Goal: Information Seeking & Learning: Learn about a topic

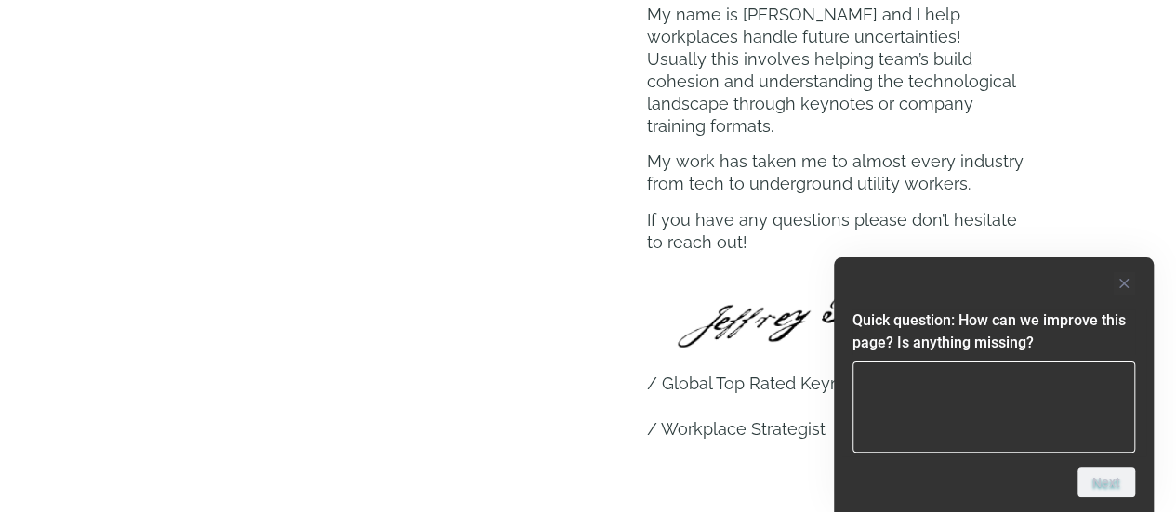
scroll to position [1023, 0]
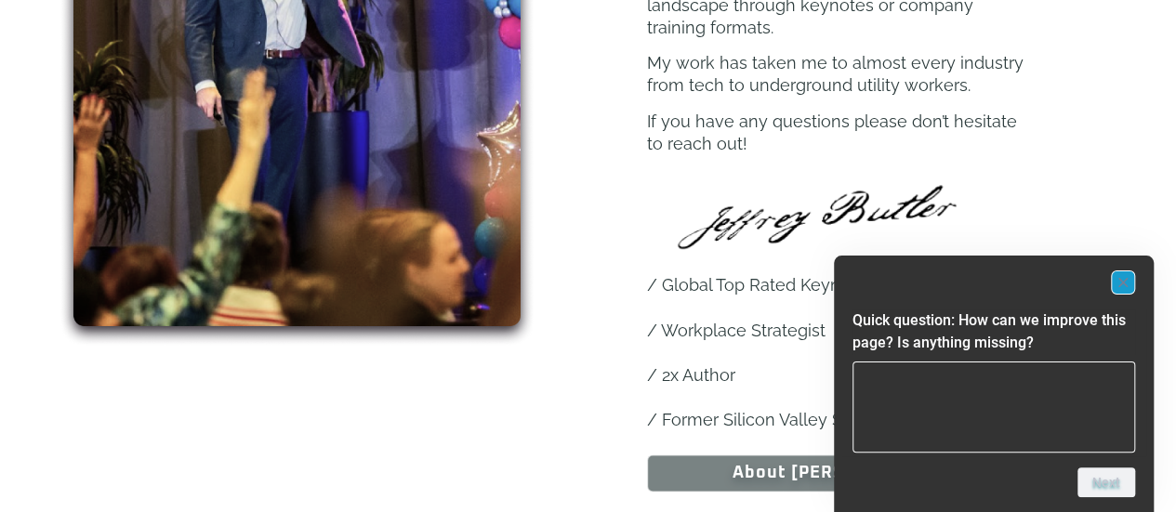
click at [1121, 279] on rect "Hide survey" at bounding box center [1123, 282] width 22 height 22
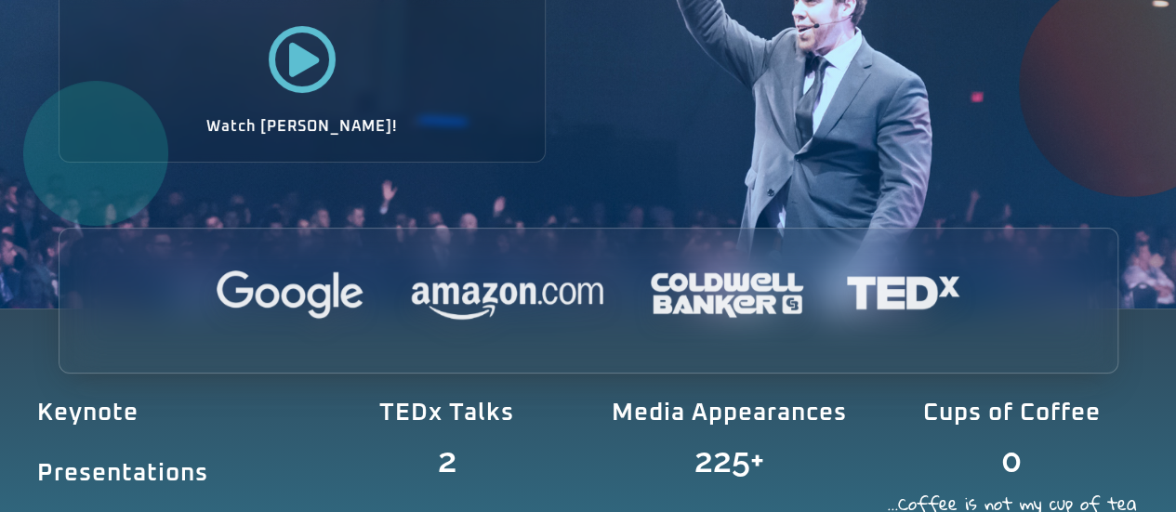
scroll to position [0, 0]
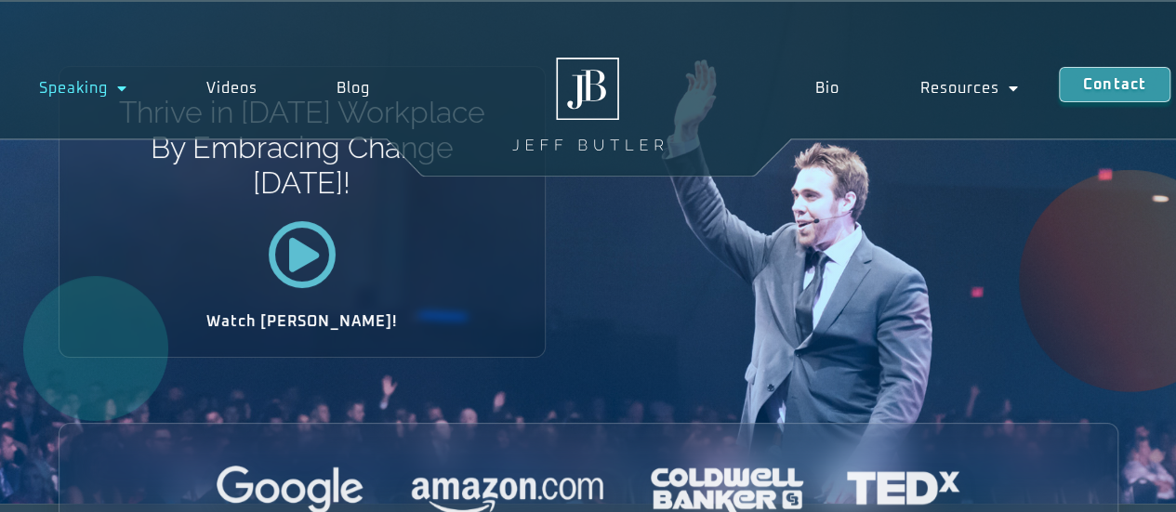
click at [103, 89] on link "Speaking" at bounding box center [83, 88] width 167 height 43
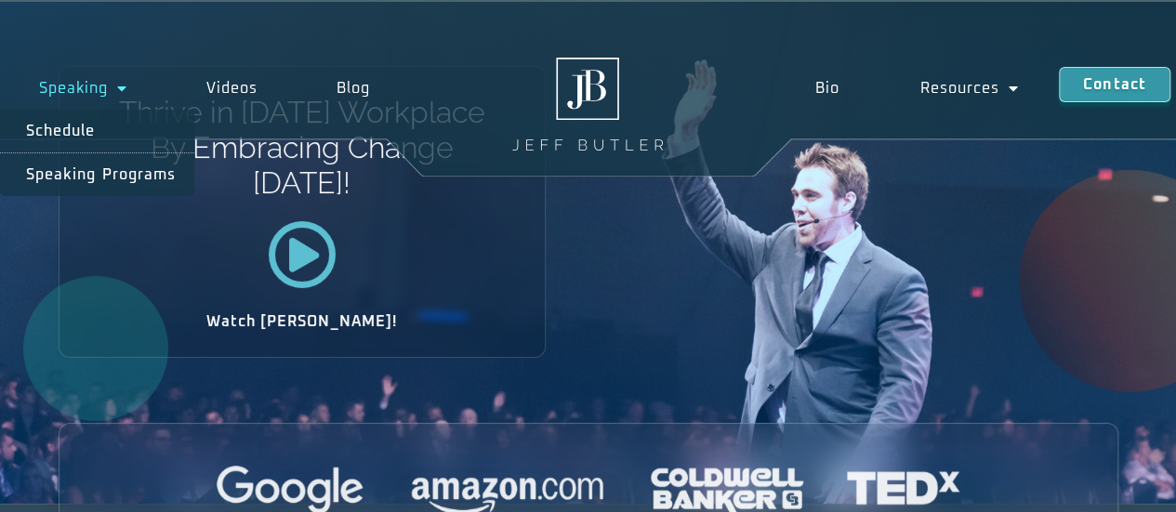
click at [74, 86] on link "Speaking" at bounding box center [83, 88] width 167 height 43
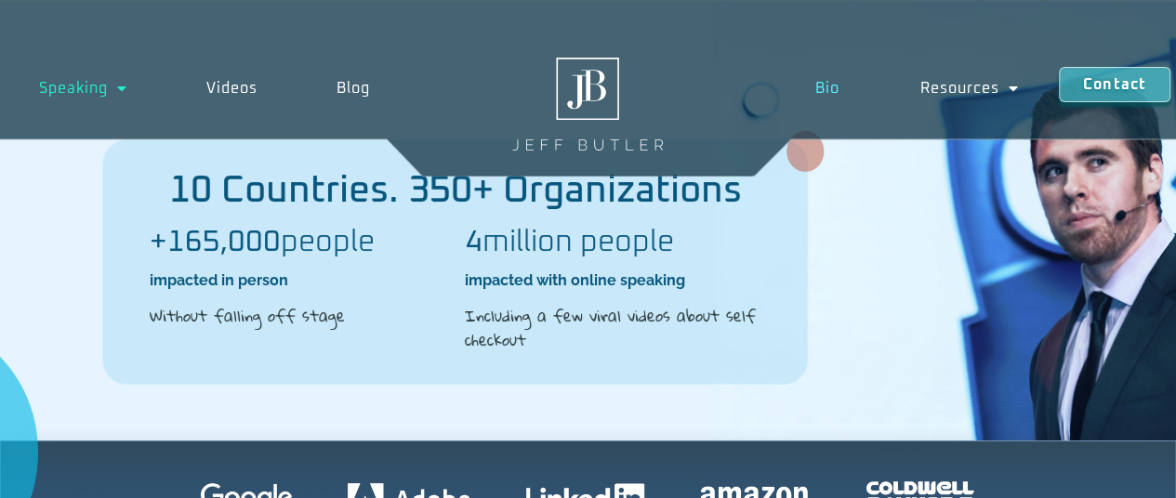
click at [826, 84] on link "Bio" at bounding box center [827, 88] width 105 height 43
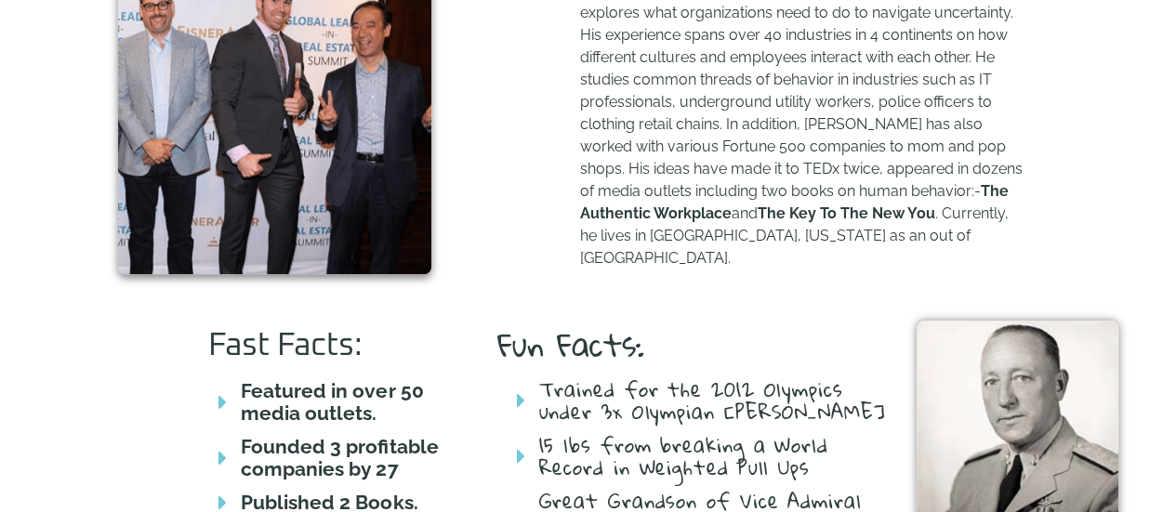
scroll to position [744, 0]
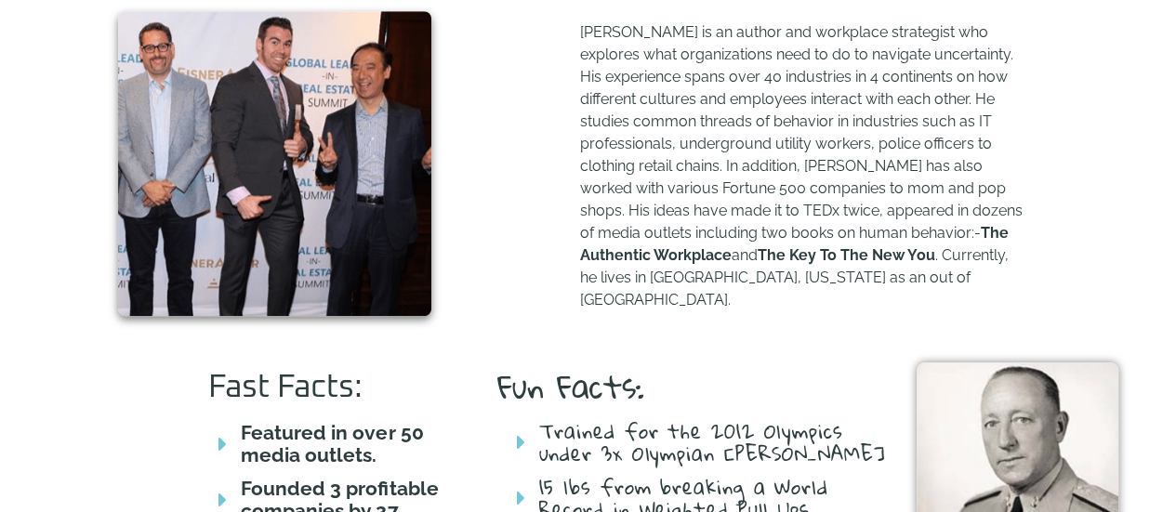
click at [680, 172] on p "[PERSON_NAME] is an author and workplace strategist who explores what organizat…" at bounding box center [802, 166] width 445 height 290
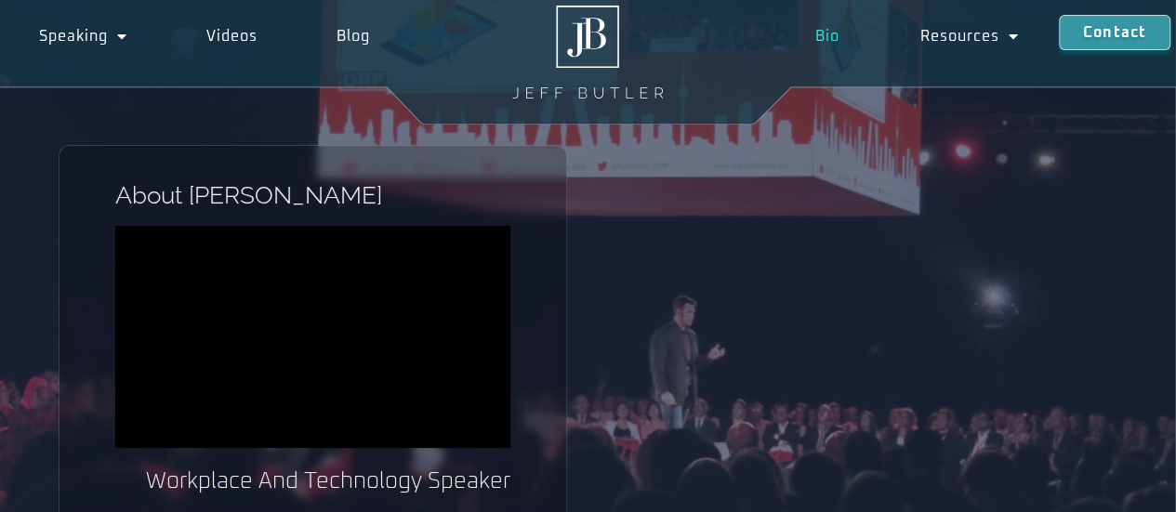
scroll to position [0, 0]
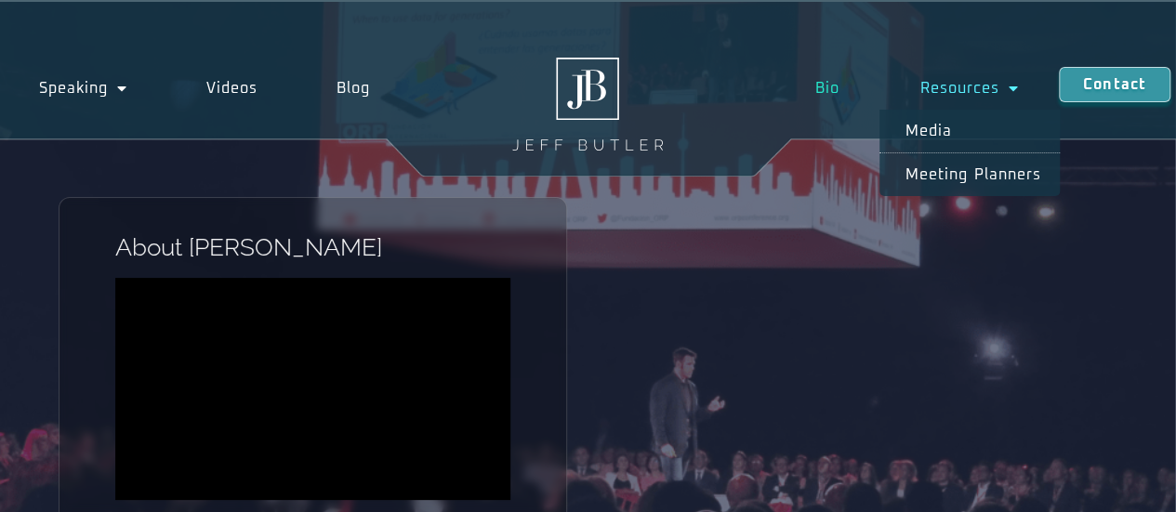
click at [992, 91] on link "Resources" at bounding box center [969, 88] width 179 height 43
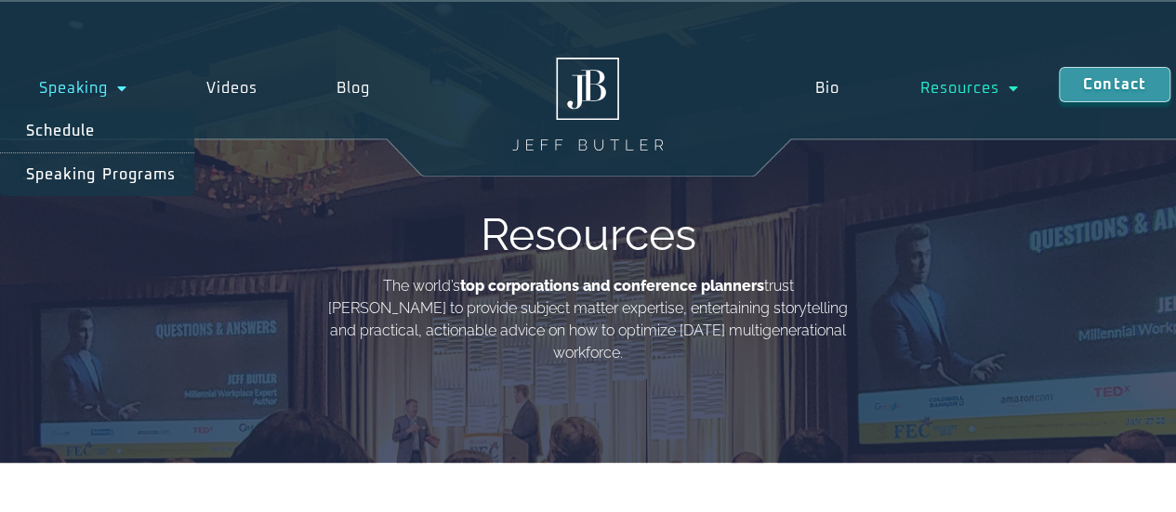
click at [101, 84] on link "Speaking" at bounding box center [83, 88] width 167 height 43
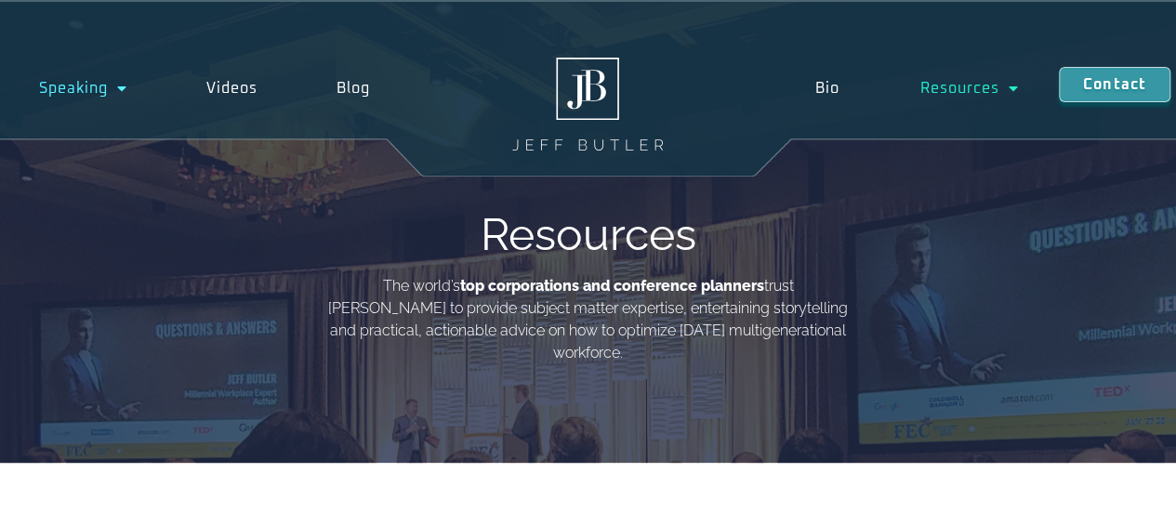
click at [101, 84] on link "Speaking" at bounding box center [83, 88] width 167 height 43
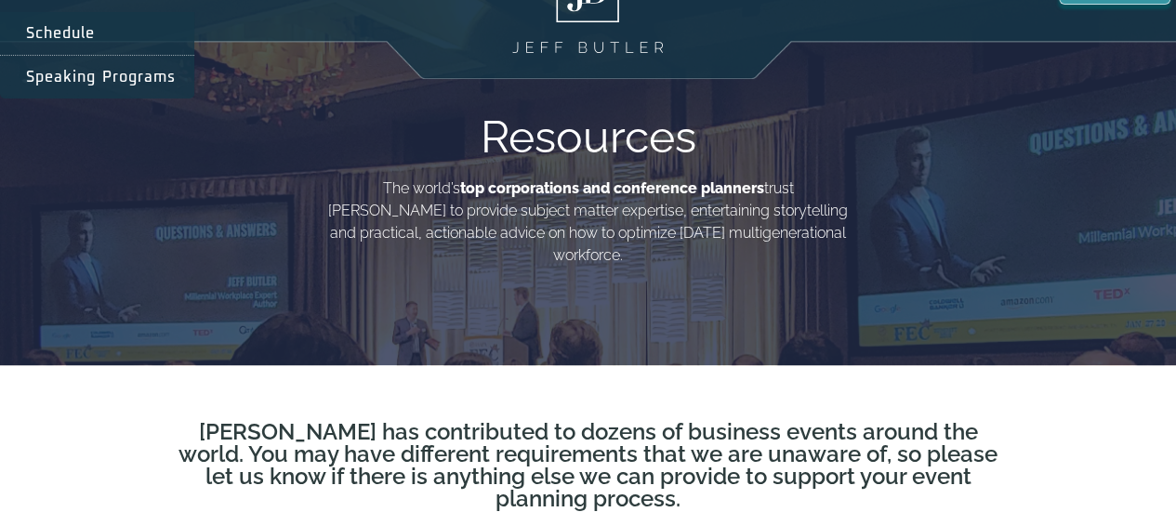
scroll to position [186, 0]
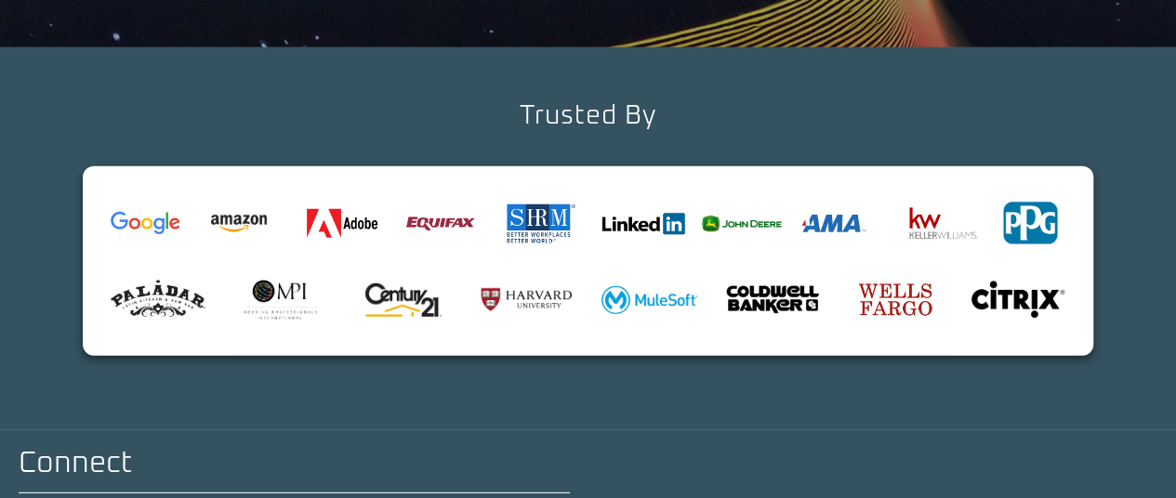
scroll to position [6117, 0]
